Goal: Task Accomplishment & Management: Manage account settings

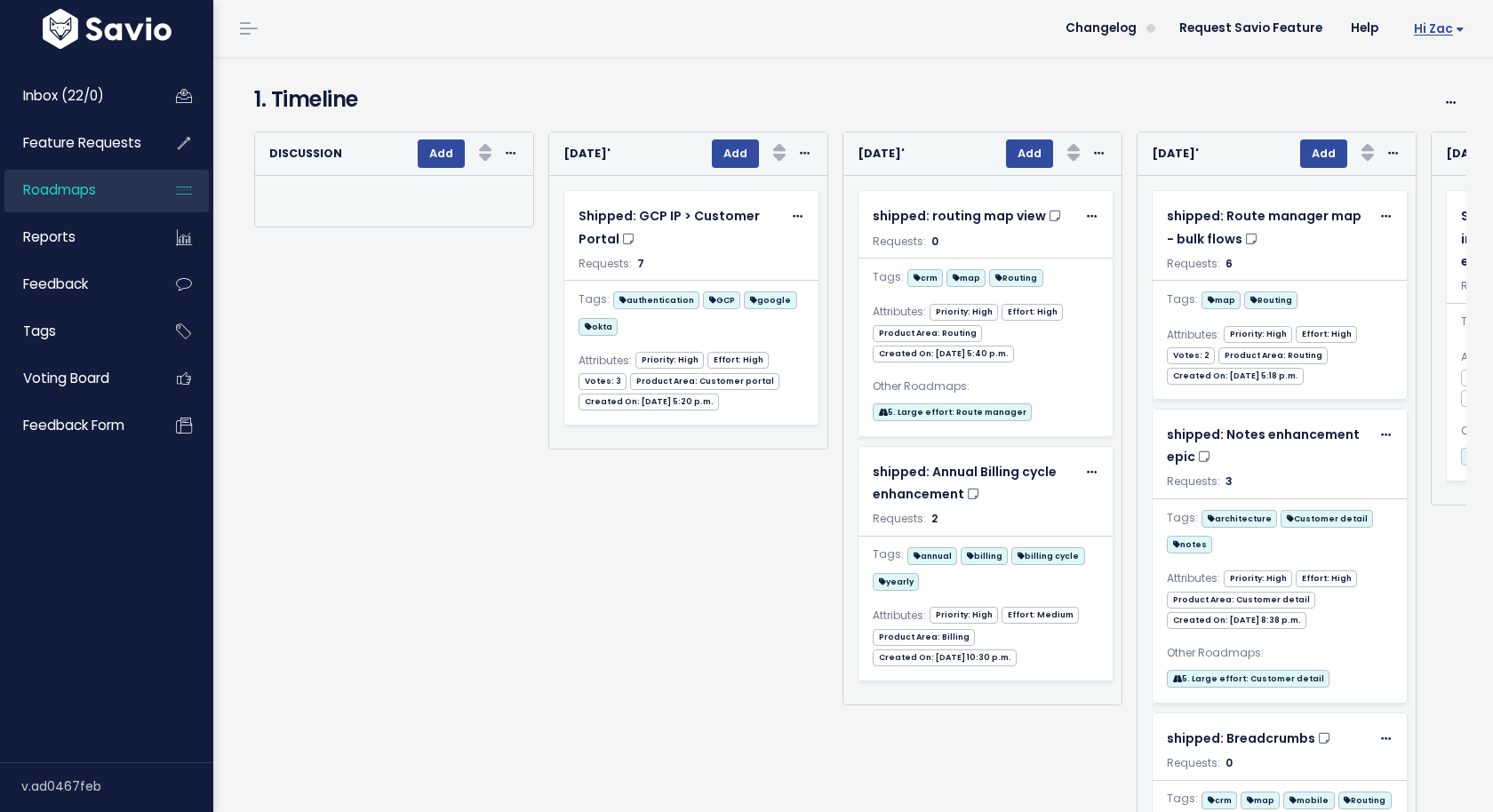
click at [1456, 36] on link "Hi Zac" at bounding box center [1437, 28] width 86 height 27
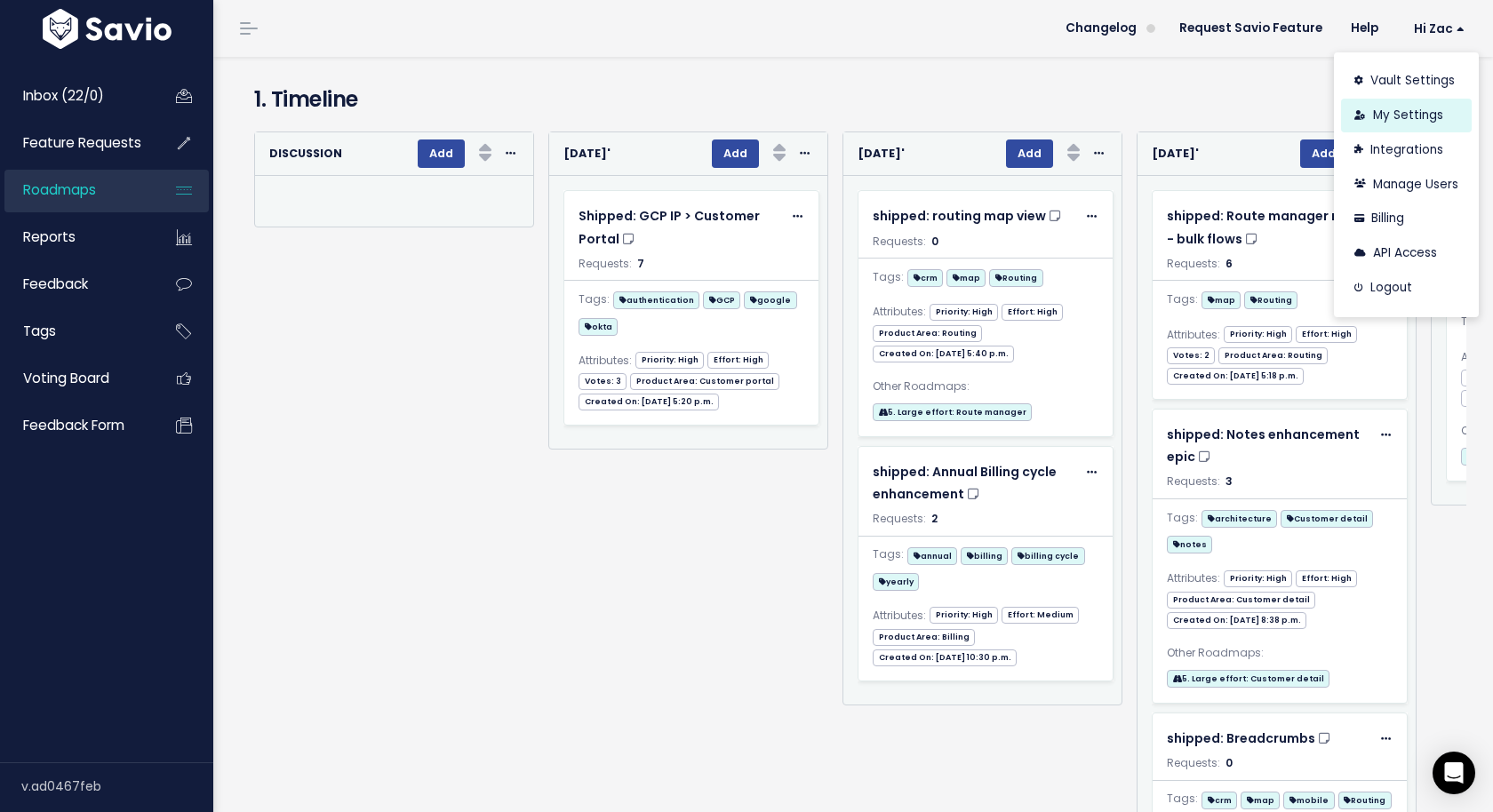
click at [1397, 116] on link "My Settings" at bounding box center [1407, 116] width 131 height 35
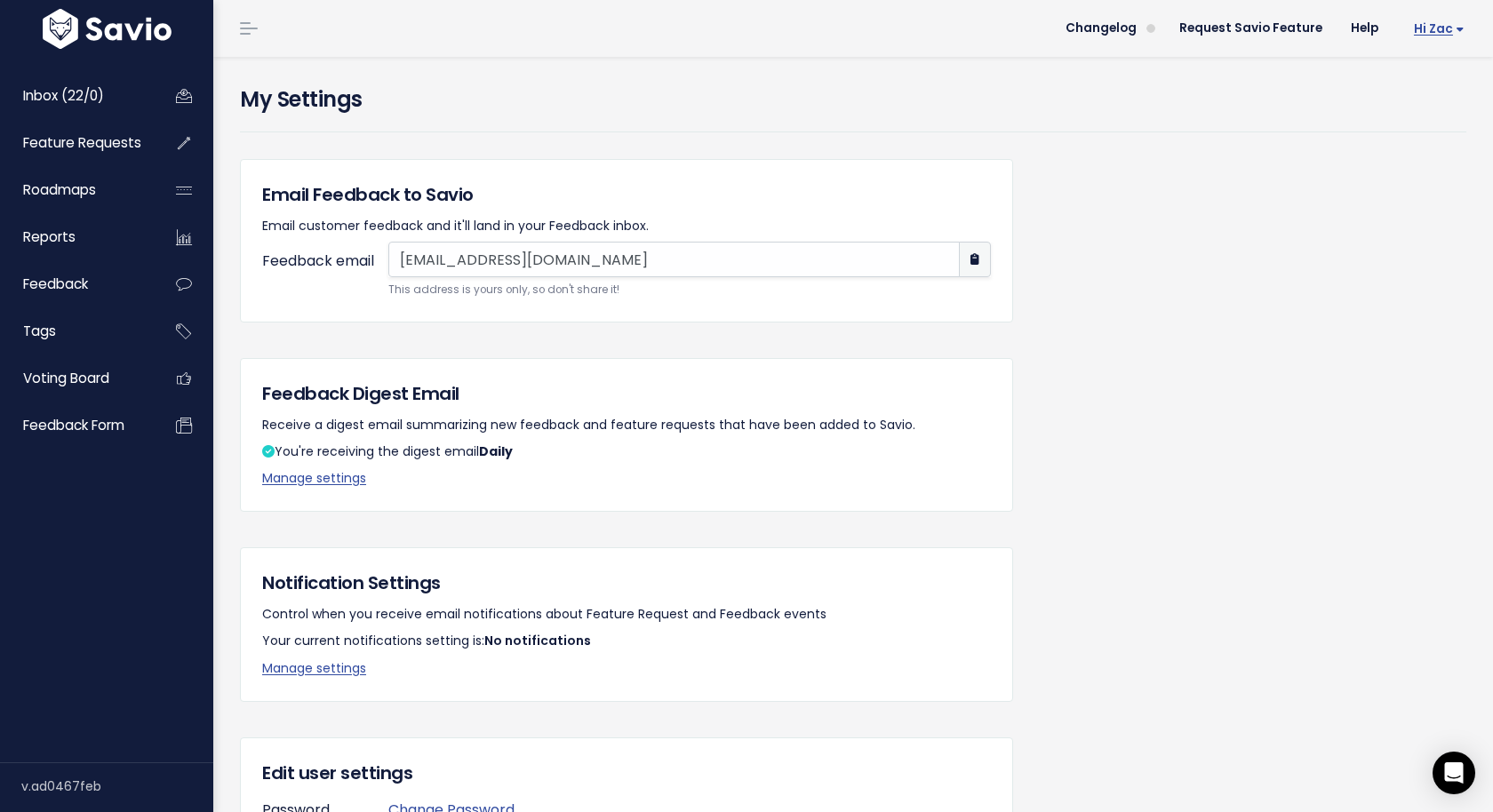
click at [1445, 32] on span "Hi Zac" at bounding box center [1439, 29] width 51 height 13
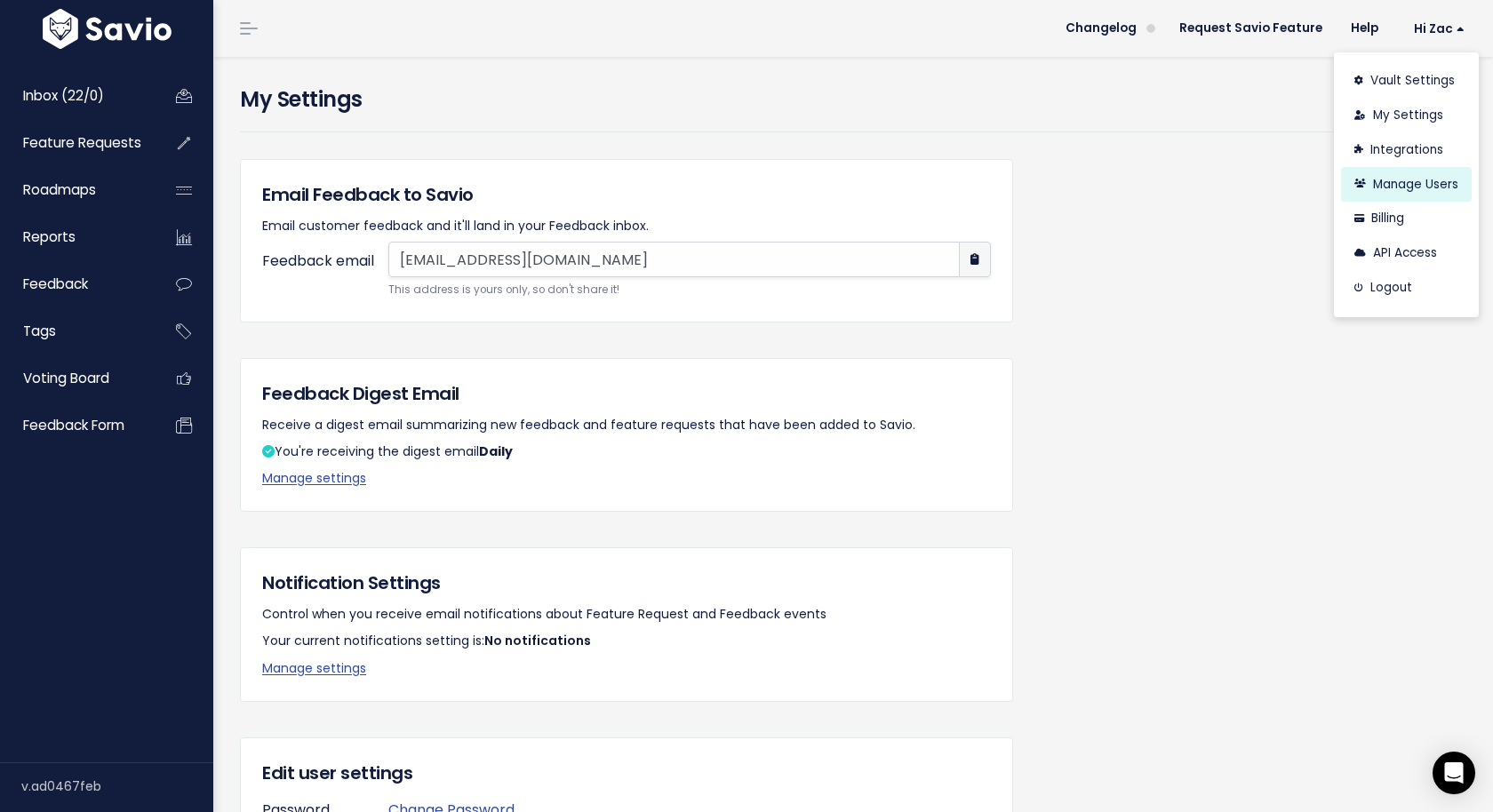
click at [1410, 171] on link "Manage Users" at bounding box center [1407, 184] width 131 height 35
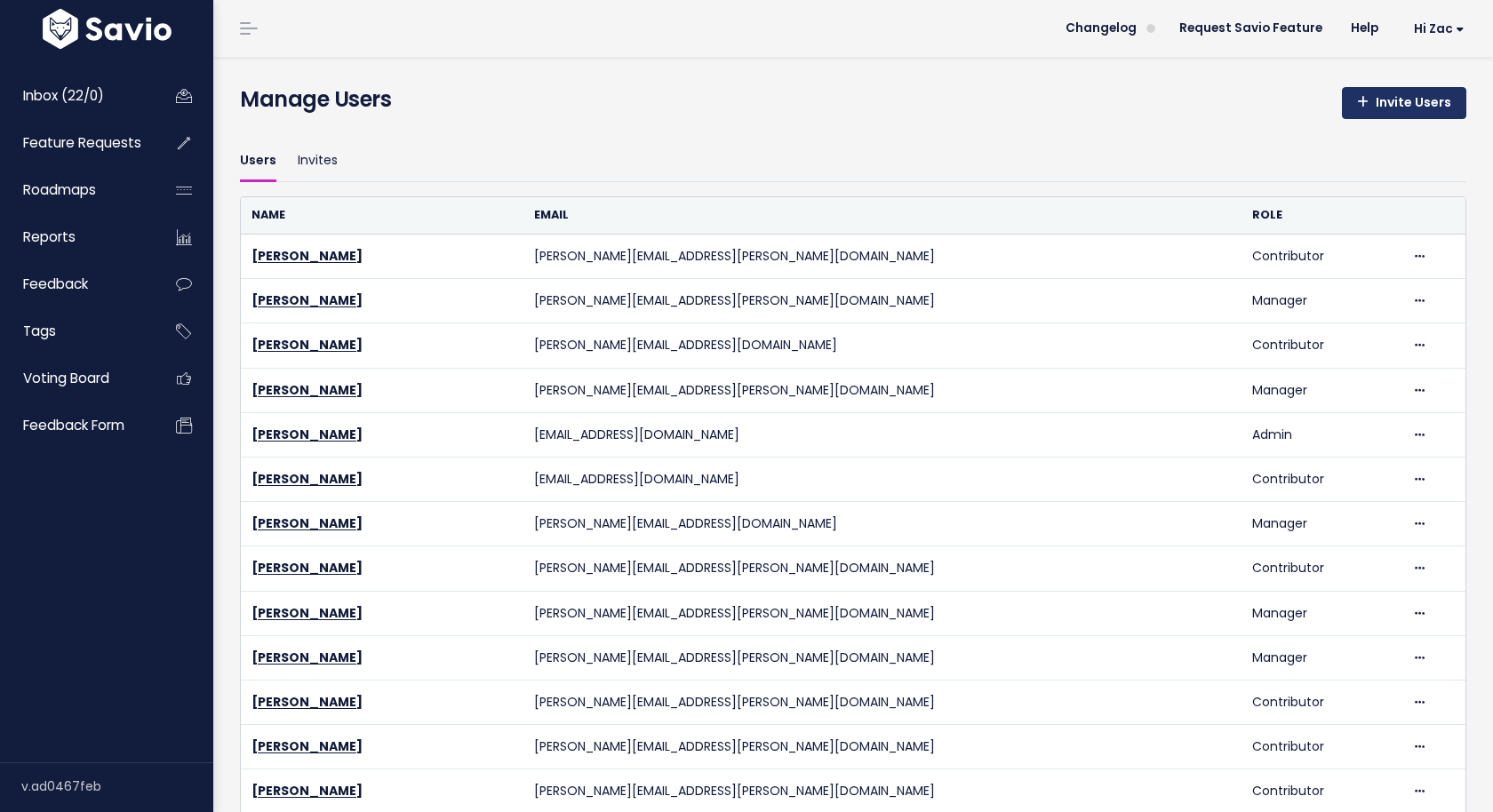
click at [1375, 106] on link "Invite Users" at bounding box center [1405, 103] width 124 height 32
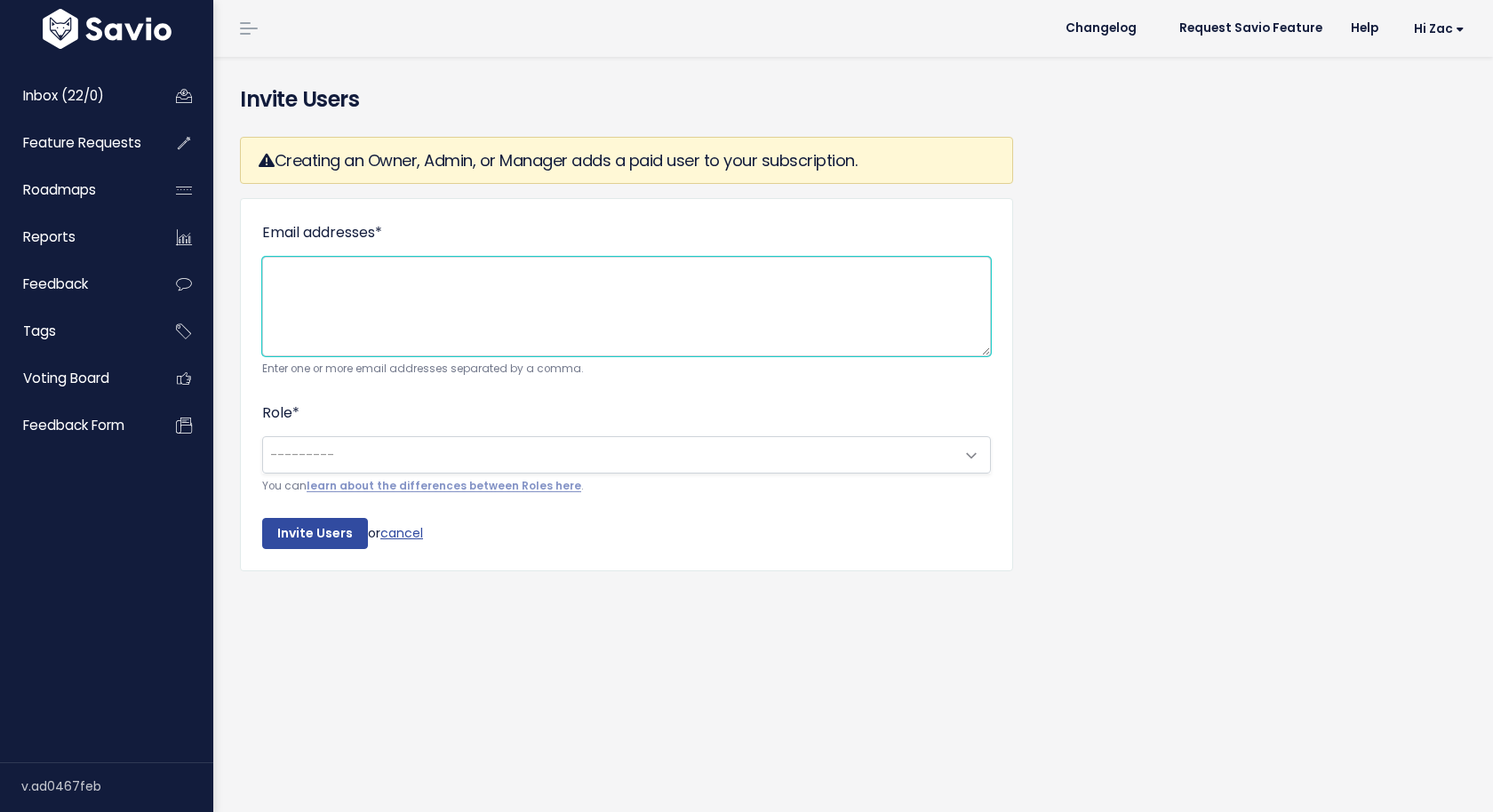
click at [527, 302] on textarea "Email addresses *" at bounding box center [626, 306] width 729 height 100
paste textarea "[PERSON_NAME][EMAIL_ADDRESS][DOMAIN_NAME]"
type textarea "[PERSON_NAME][EMAIL_ADDRESS][DOMAIN_NAME]"
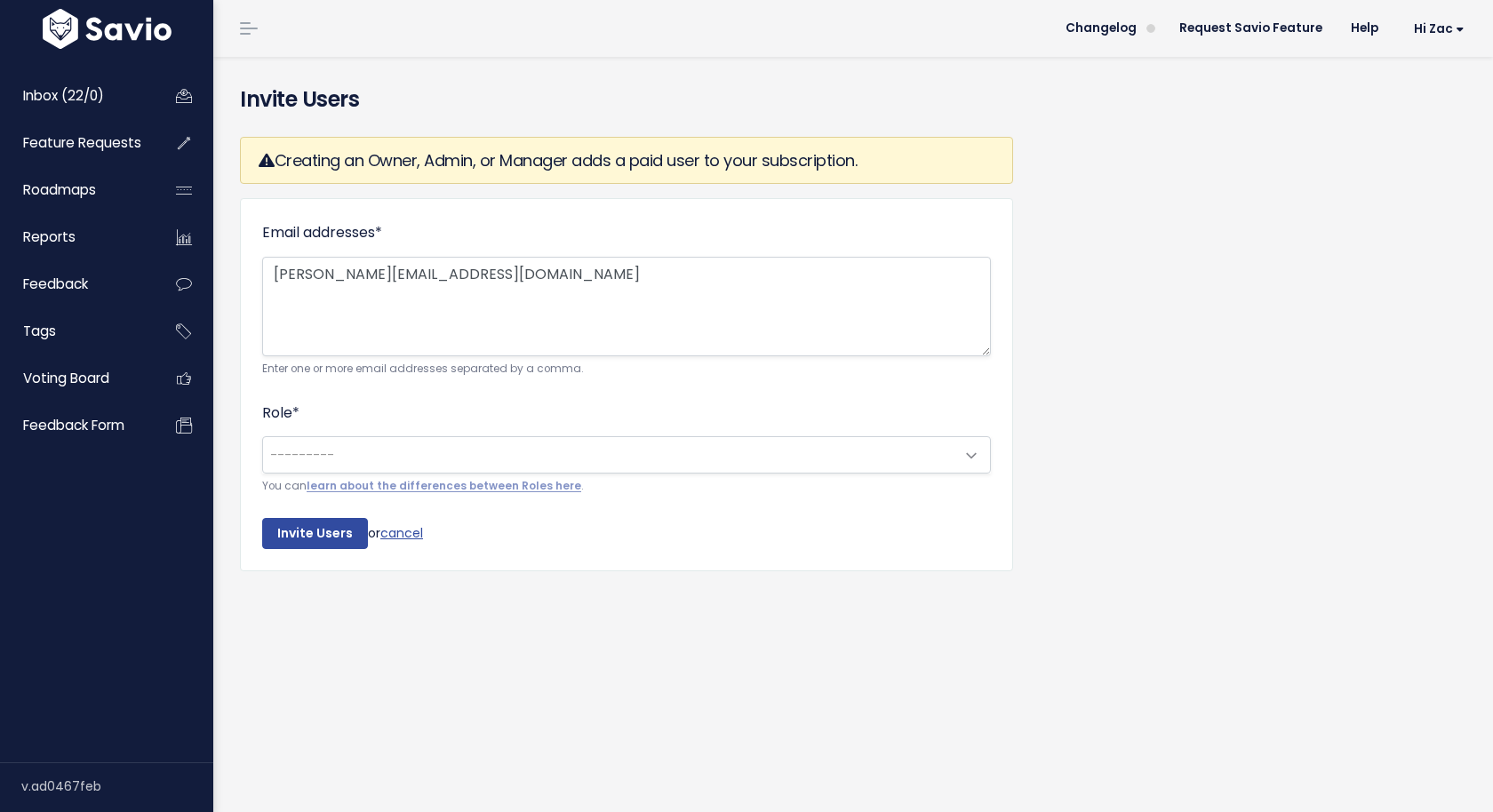
click at [343, 437] on span "---------" at bounding box center [609, 455] width 692 height 36
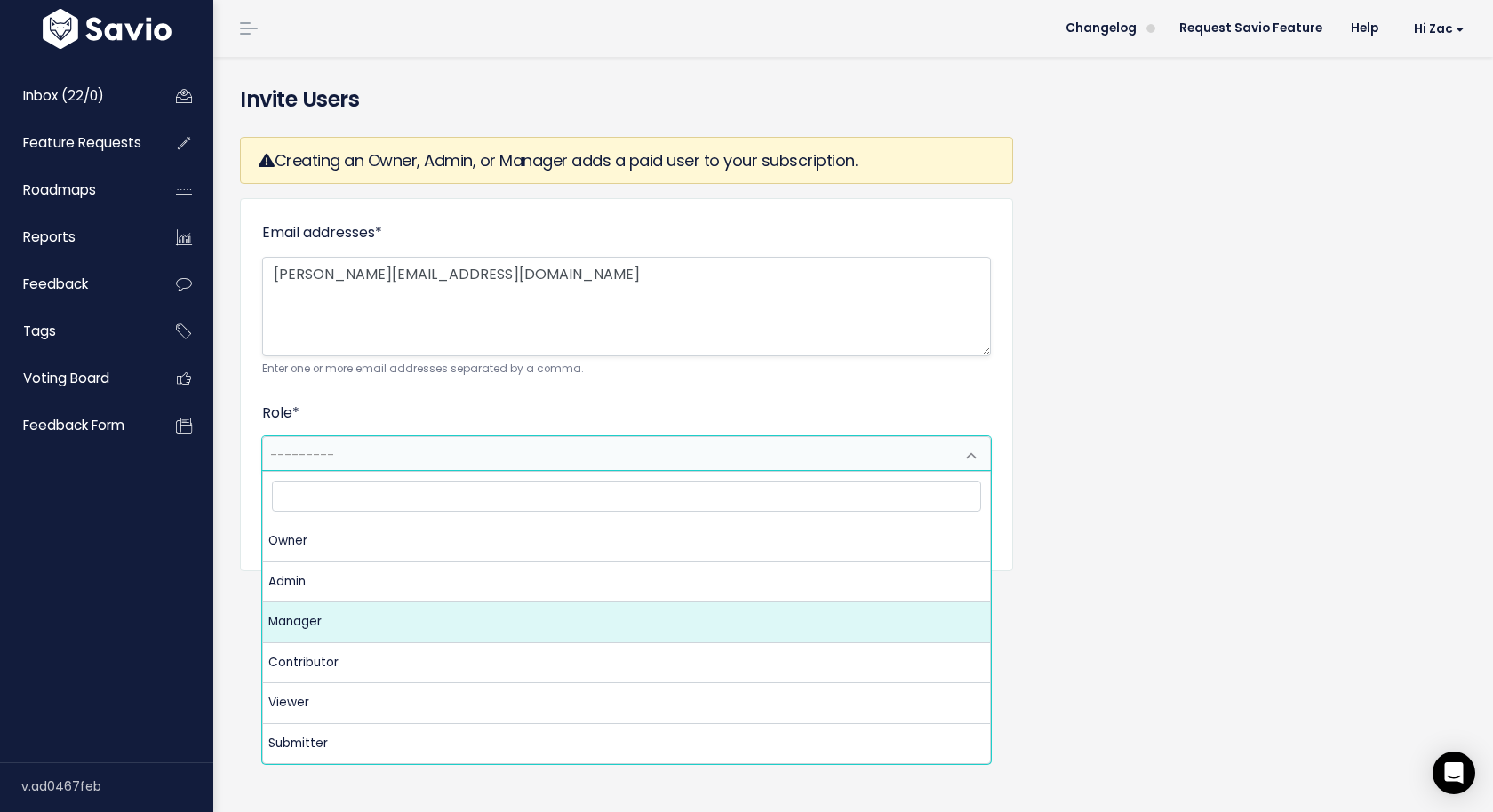
select select "MANAGER"
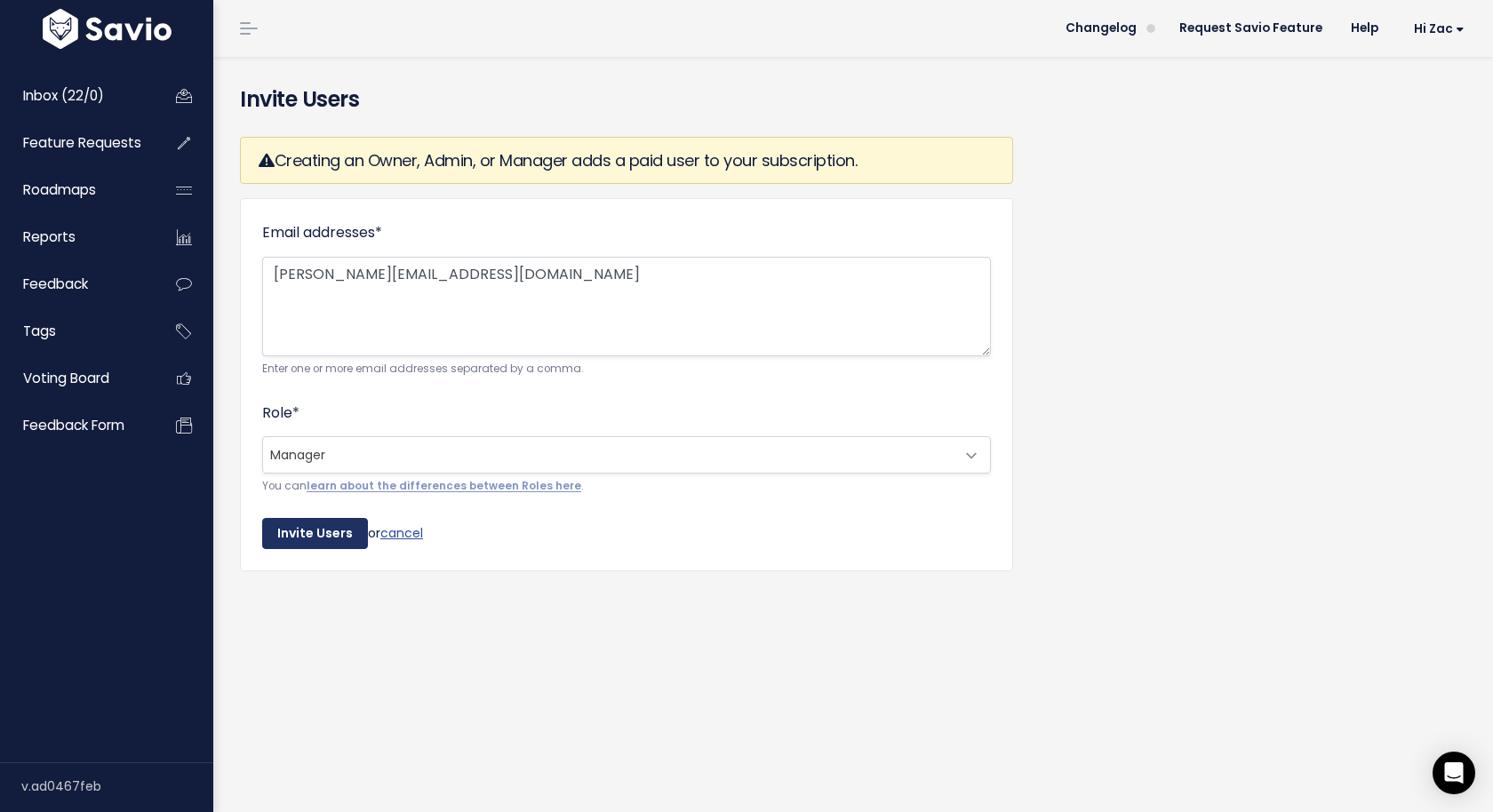
click at [285, 539] on input "Invite Users" at bounding box center [315, 534] width 106 height 32
